Goal: Information Seeking & Learning: Learn about a topic

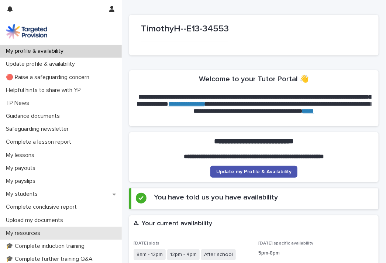
click at [31, 233] on p "My resources" at bounding box center [24, 233] width 43 height 7
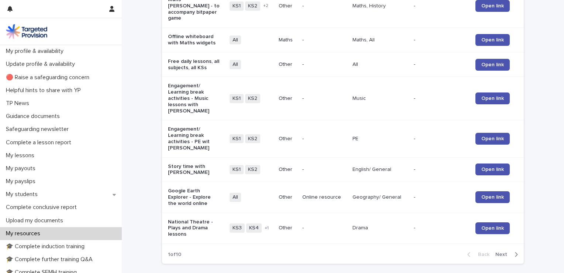
scroll to position [149, 0]
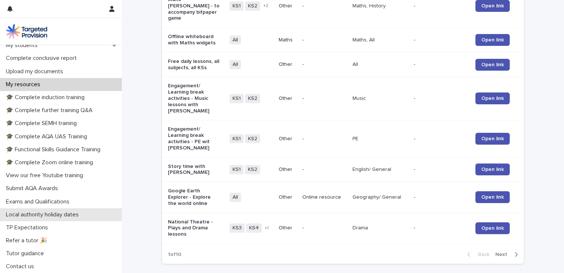
drag, startPoint x: 119, startPoint y: 205, endPoint x: 29, endPoint y: 216, distance: 90.5
click at [29, 216] on p "Local authority holiday dates" at bounding box center [44, 214] width 82 height 7
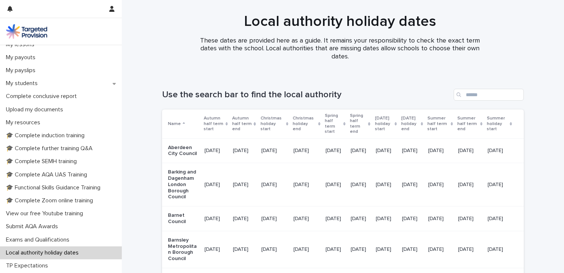
scroll to position [123, 0]
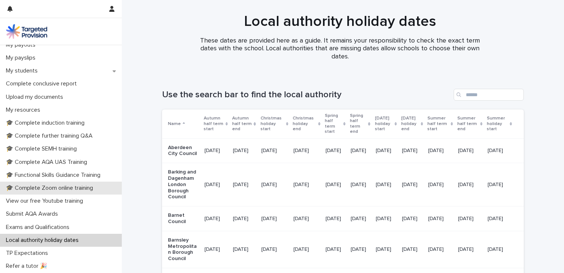
click at [77, 189] on p "🎓 Complete Zoom online training" at bounding box center [51, 187] width 96 height 7
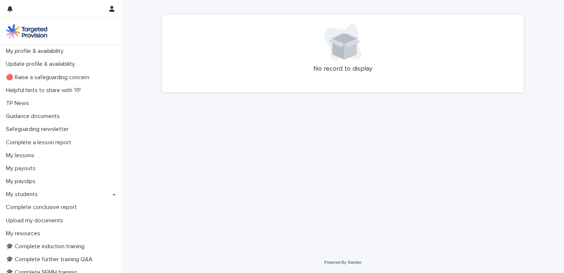
click at [353, 46] on icon at bounding box center [351, 49] width 12 height 21
click at [287, 74] on div "No record to display" at bounding box center [343, 54] width 362 height 78
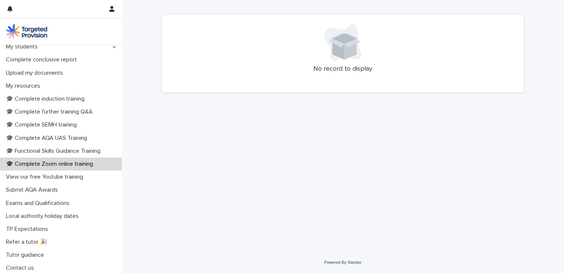
scroll to position [149, 0]
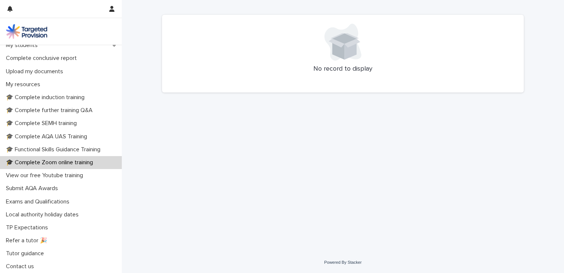
click at [76, 168] on div "🎓 Complete Zoom online training" at bounding box center [61, 162] width 122 height 13
click at [78, 161] on p "🎓 Complete Zoom online training" at bounding box center [51, 162] width 96 height 7
click at [36, 85] on p "My resources" at bounding box center [24, 84] width 43 height 7
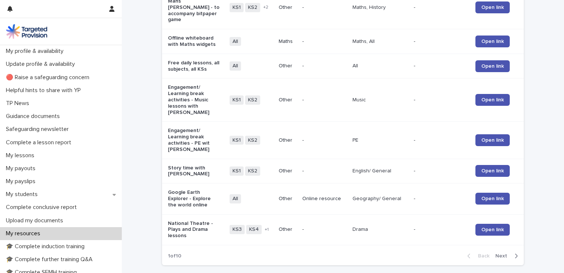
scroll to position [873, 0]
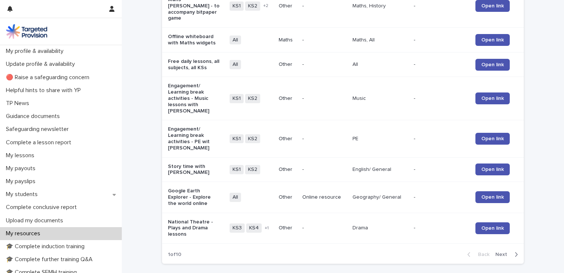
click at [386, 251] on button "Next" at bounding box center [508, 254] width 31 height 7
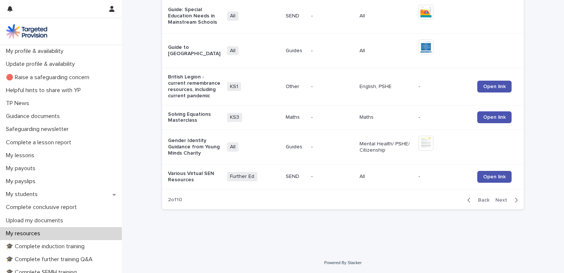
scroll to position [838, 0]
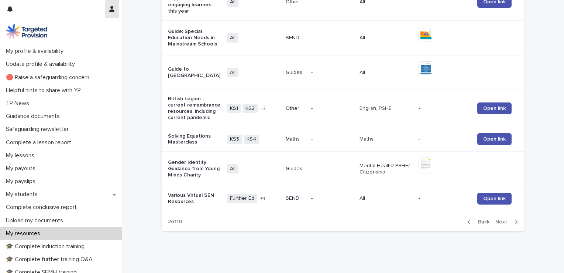
click at [110, 14] on button "button" at bounding box center [112, 9] width 14 height 18
drag, startPoint x: 119, startPoint y: 89, endPoint x: 120, endPoint y: 116, distance: 26.2
click at [120, 116] on div at bounding box center [282, 136] width 564 height 273
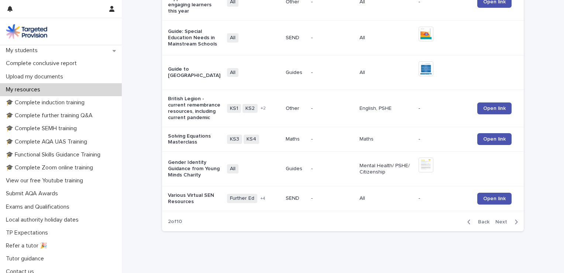
scroll to position [149, 0]
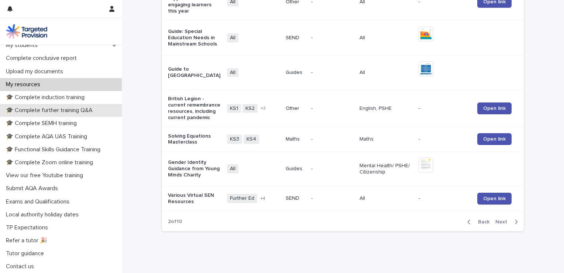
click at [65, 108] on p "🎓 Complete further training Q&A" at bounding box center [51, 110] width 96 height 7
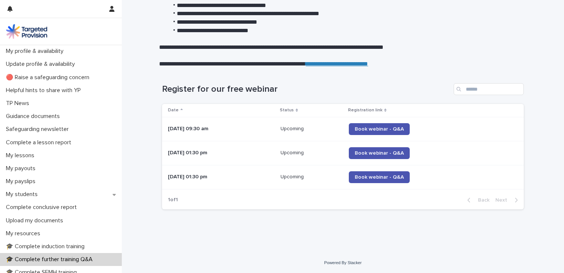
scroll to position [84, 0]
click at [73, 248] on p "🎓 Complete induction training" at bounding box center [47, 246] width 88 height 7
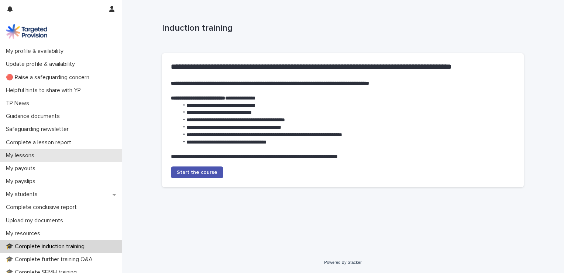
click at [32, 155] on p "My lessons" at bounding box center [21, 155] width 37 height 7
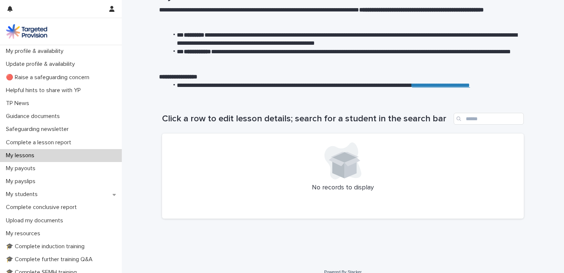
scroll to position [41, 0]
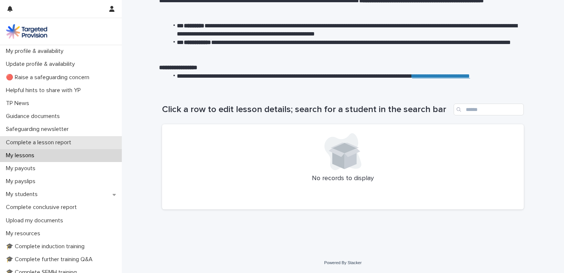
click at [117, 139] on div "Complete a lesson report" at bounding box center [61, 142] width 122 height 13
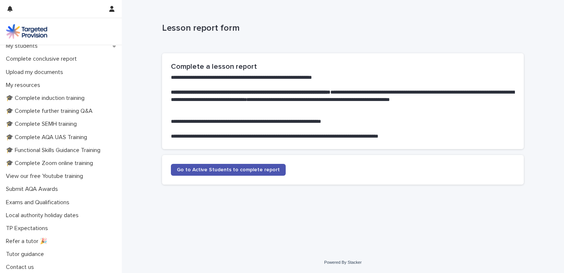
scroll to position [149, 0]
click at [68, 199] on p "Exams and Qualifications" at bounding box center [39, 201] width 72 height 7
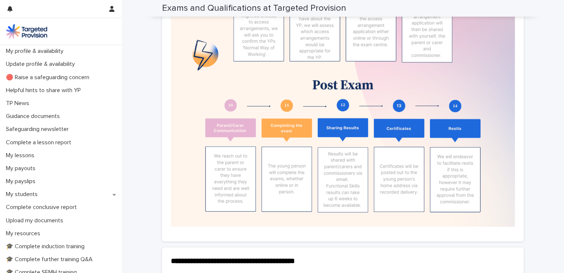
scroll to position [916, 0]
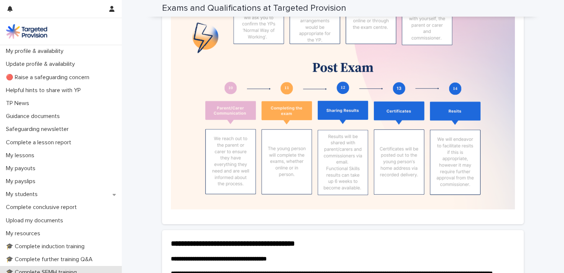
click at [117, 263] on div "🎓 Complete SEMH training" at bounding box center [61, 272] width 122 height 13
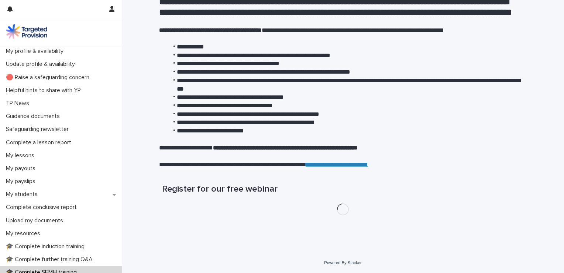
click at [117, 263] on div "🎓 Complete SEMH training" at bounding box center [61, 272] width 122 height 13
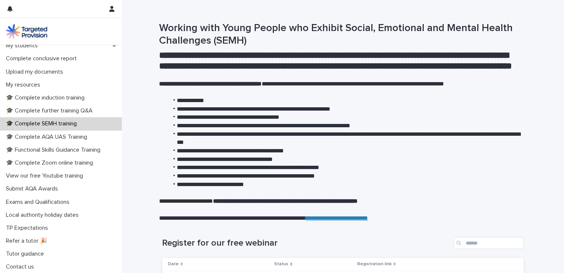
scroll to position [149, 0]
click at [85, 227] on div "TP Expectations" at bounding box center [61, 227] width 122 height 13
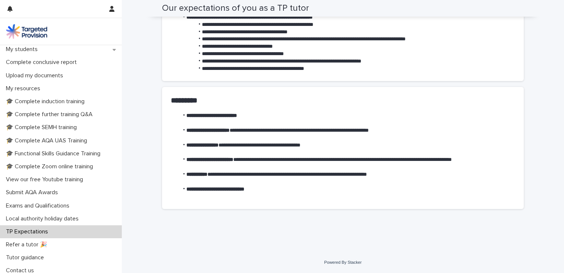
scroll to position [149, 0]
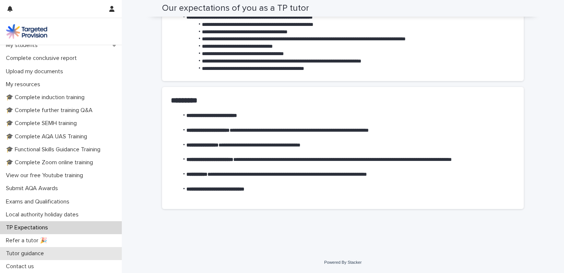
click at [65, 253] on div "Tutor guidance" at bounding box center [61, 253] width 122 height 13
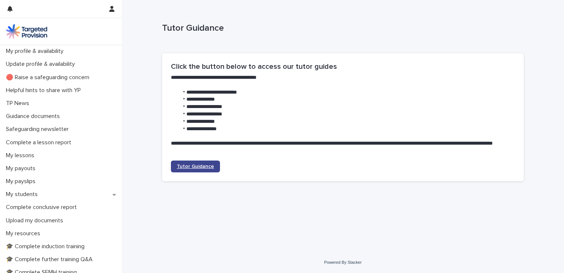
click at [196, 167] on span "Tutor Guidance" at bounding box center [195, 166] width 37 height 5
